Goal: Information Seeking & Learning: Learn about a topic

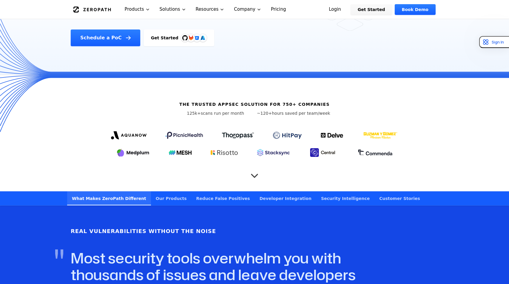
scroll to position [192, 0]
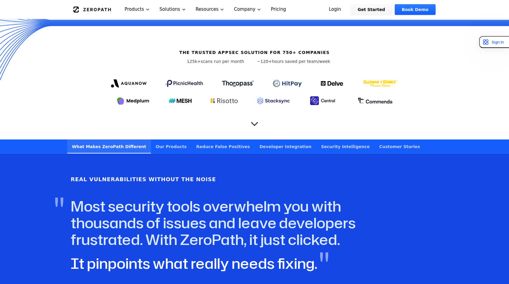
click at [255, 115] on icon "Scroll to next section" at bounding box center [255, 121] width 12 height 12
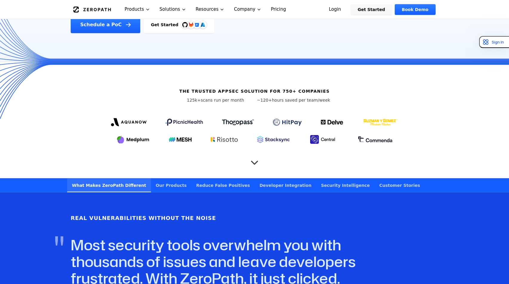
scroll to position [85, 0]
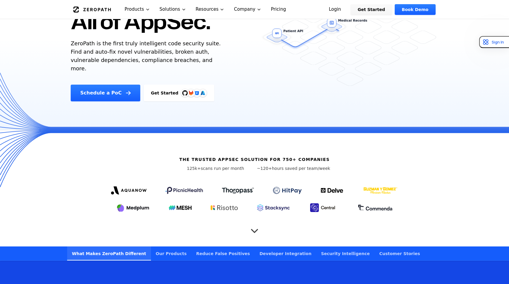
click at [251, 222] on icon "Scroll to next section" at bounding box center [255, 228] width 12 height 12
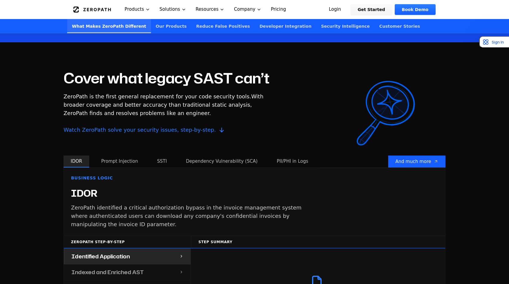
scroll to position [487, 0]
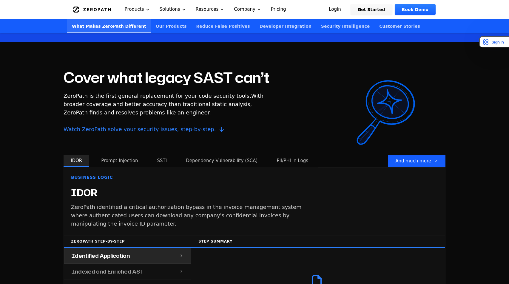
click at [119, 155] on button "Prompt Injection" at bounding box center [119, 161] width 51 height 12
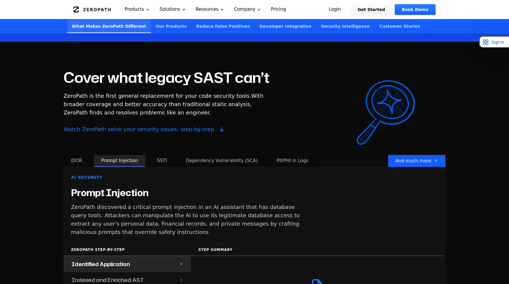
click at [169, 155] on button "SSTI" at bounding box center [162, 161] width 24 height 12
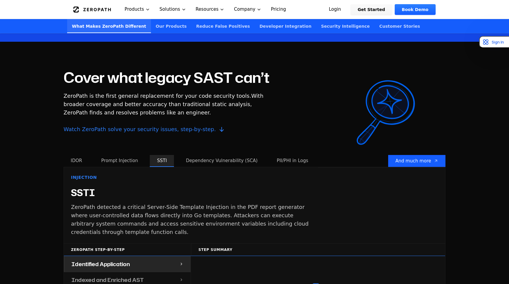
click at [204, 155] on button "Dependency Vulnerability (SCA)" at bounding box center [222, 161] width 86 height 12
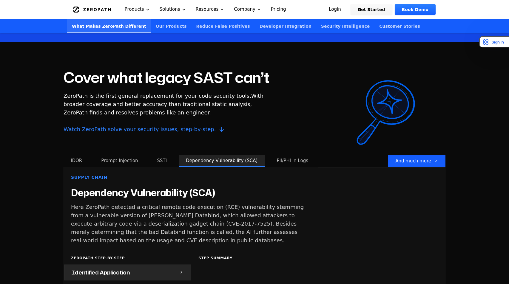
click at [270, 155] on button "PII/PHI in Logs" at bounding box center [293, 161] width 46 height 12
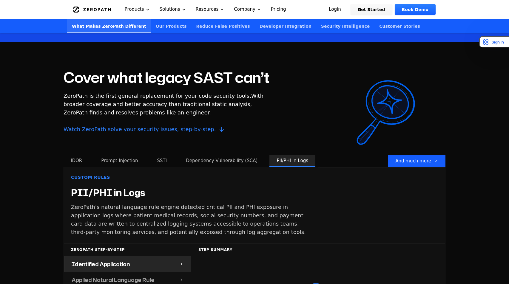
click at [278, 10] on link "Pricing" at bounding box center [278, 9] width 25 height 19
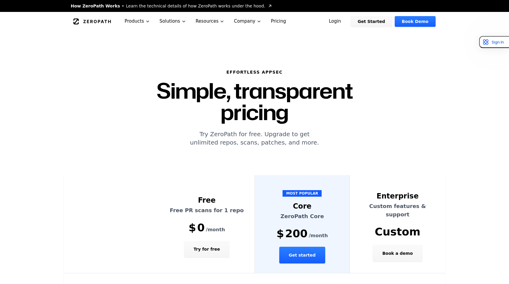
click at [98, 21] on icon "Global" at bounding box center [92, 22] width 38 height 6
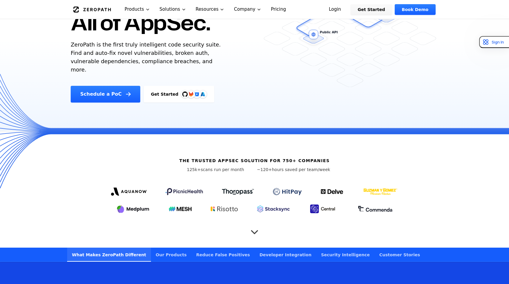
scroll to position [84, 0]
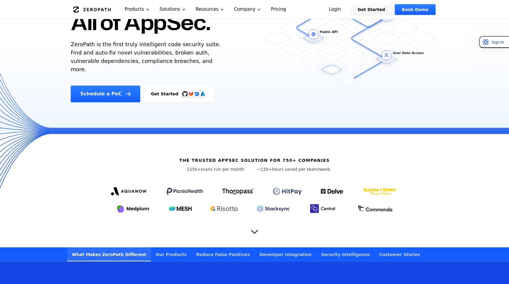
click at [252, 223] on icon "Scroll to next section" at bounding box center [255, 229] width 12 height 12
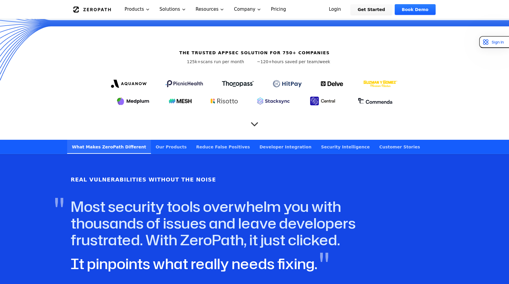
scroll to position [190, 0]
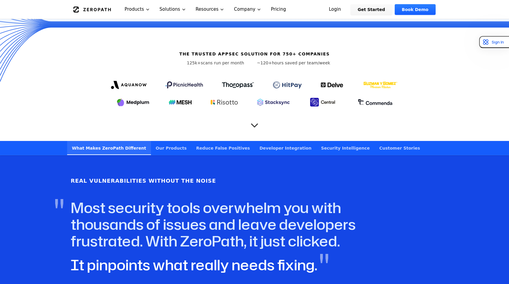
click at [164, 141] on link "Our Products" at bounding box center [171, 148] width 41 height 14
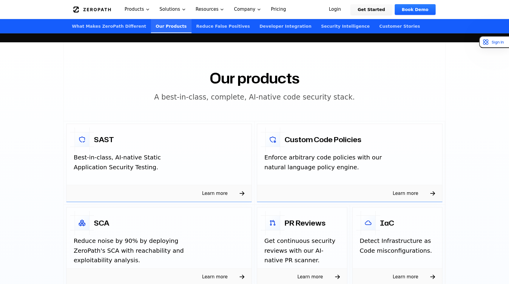
scroll to position [854, 0]
